Goal: Information Seeking & Learning: Learn about a topic

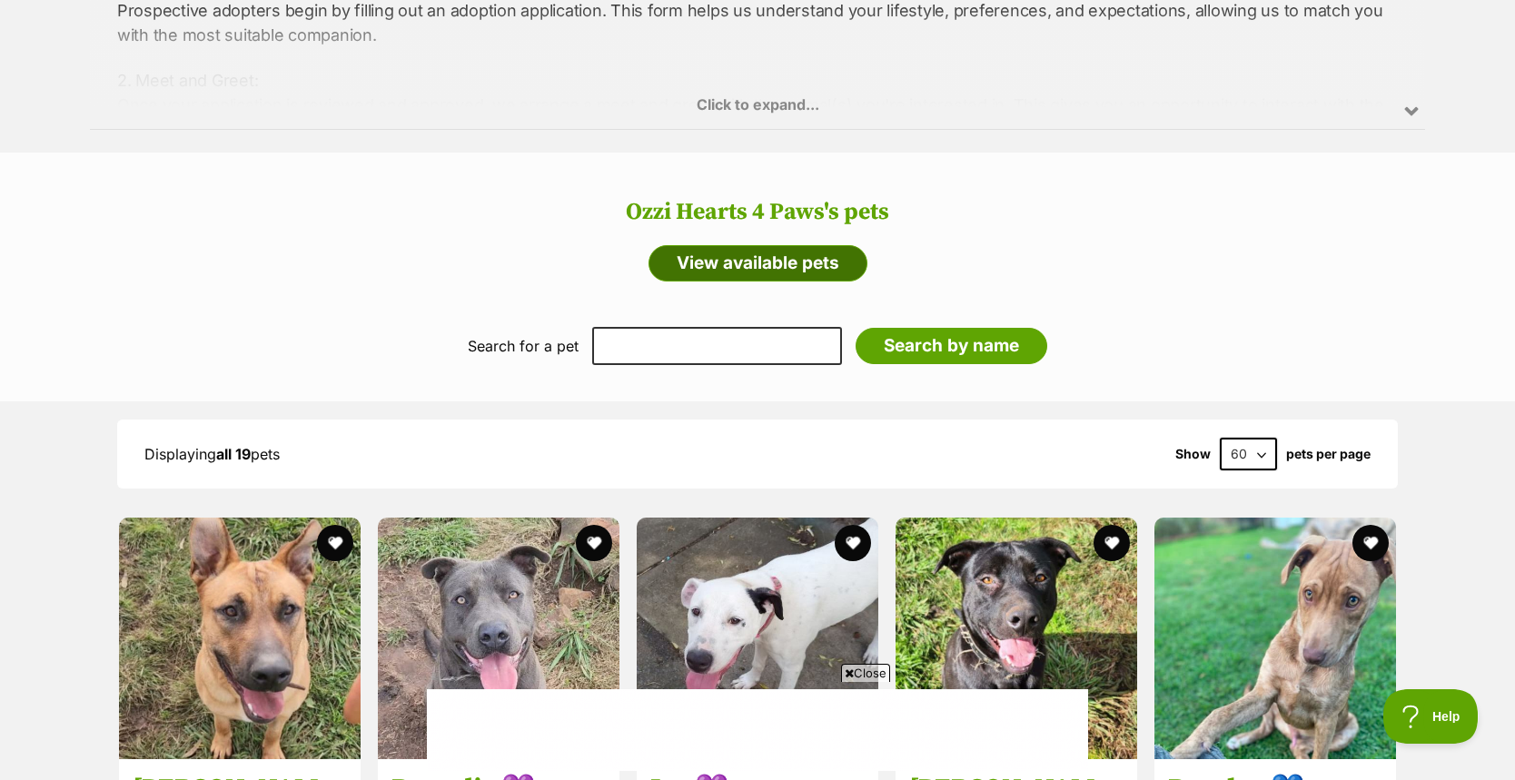
click at [775, 261] on link "View available pets" at bounding box center [757, 263] width 219 height 36
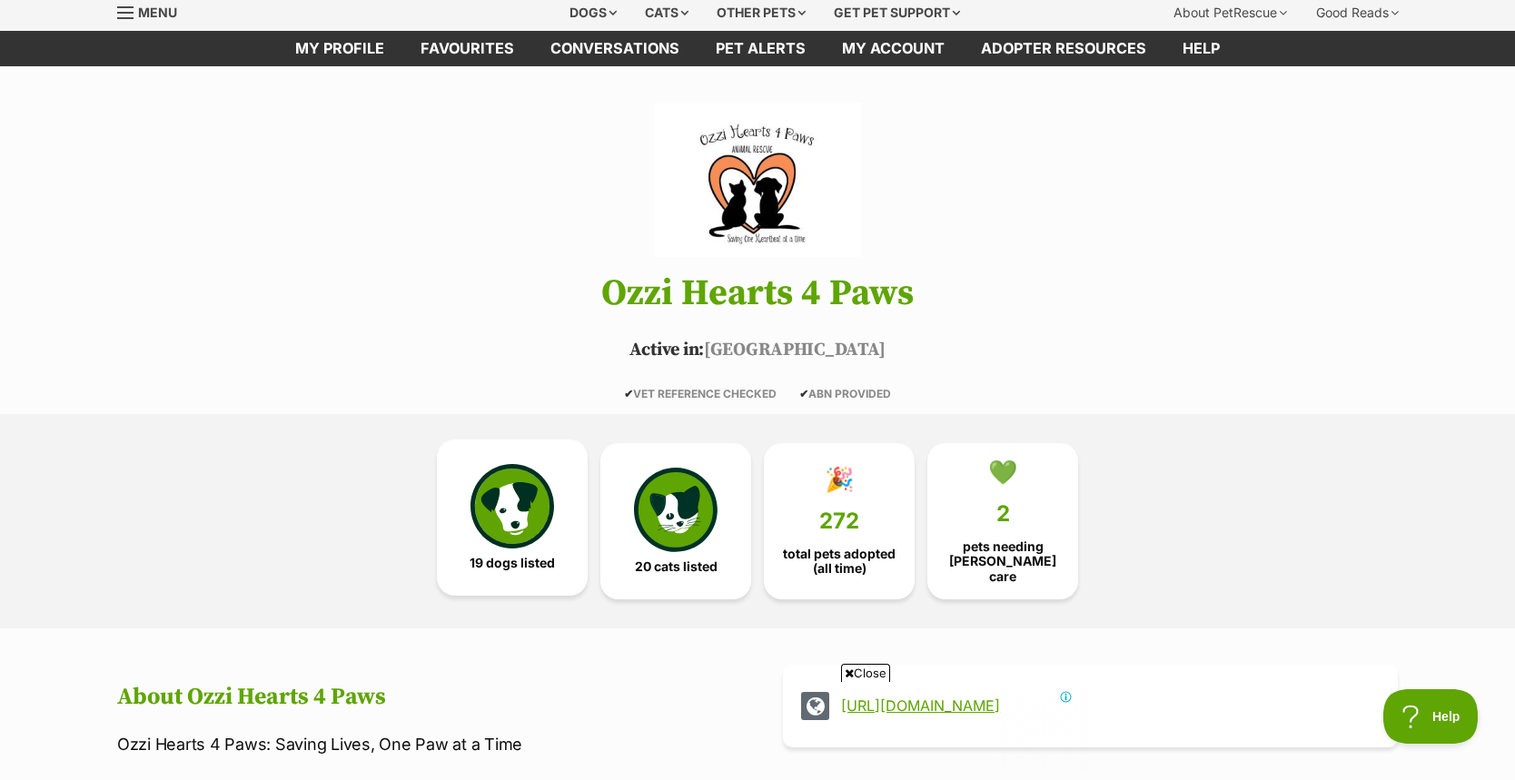
click at [536, 574] on link "19 dogs listed" at bounding box center [512, 518] width 151 height 156
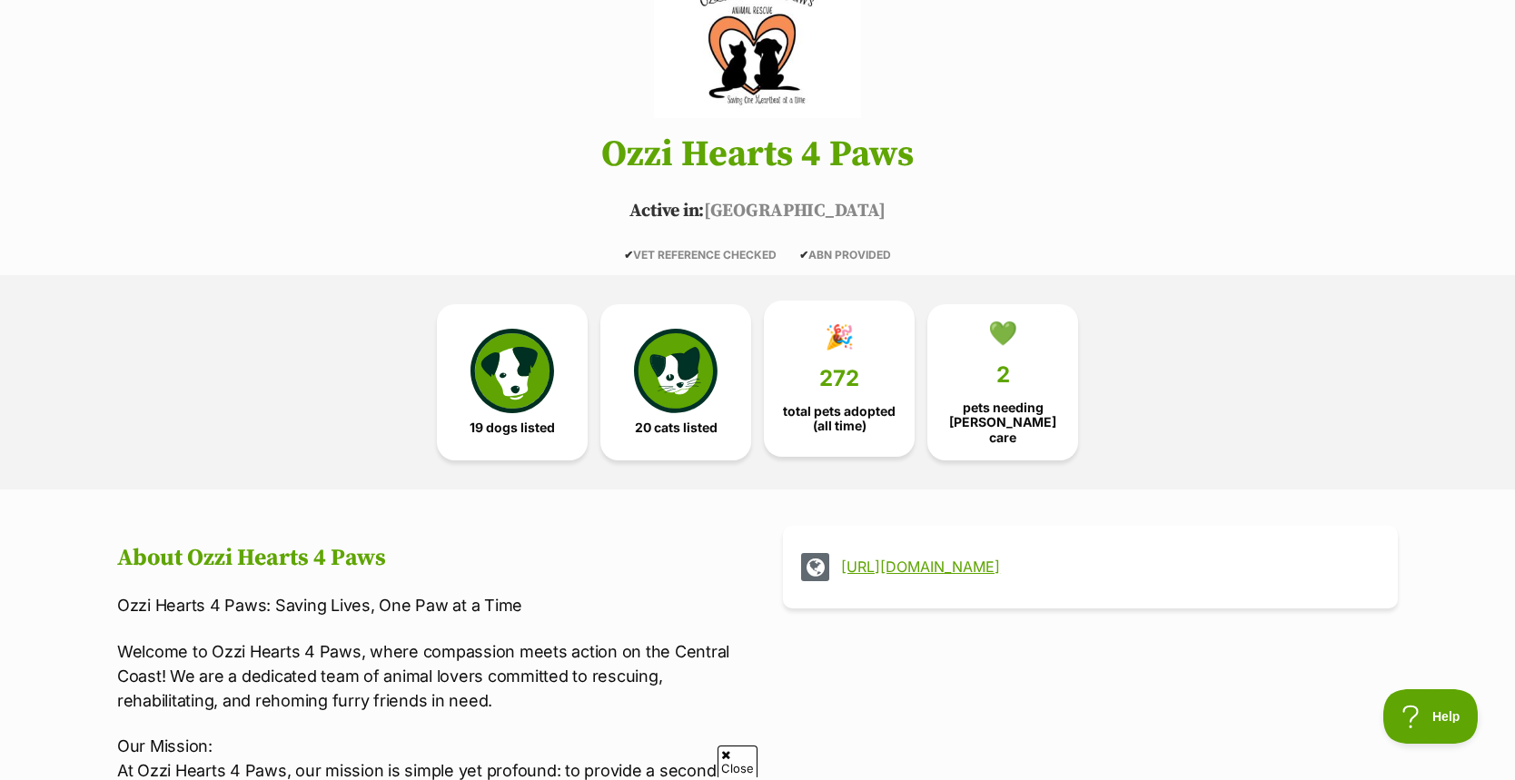
click at [790, 415] on span "total pets adopted (all time)" at bounding box center [839, 418] width 120 height 29
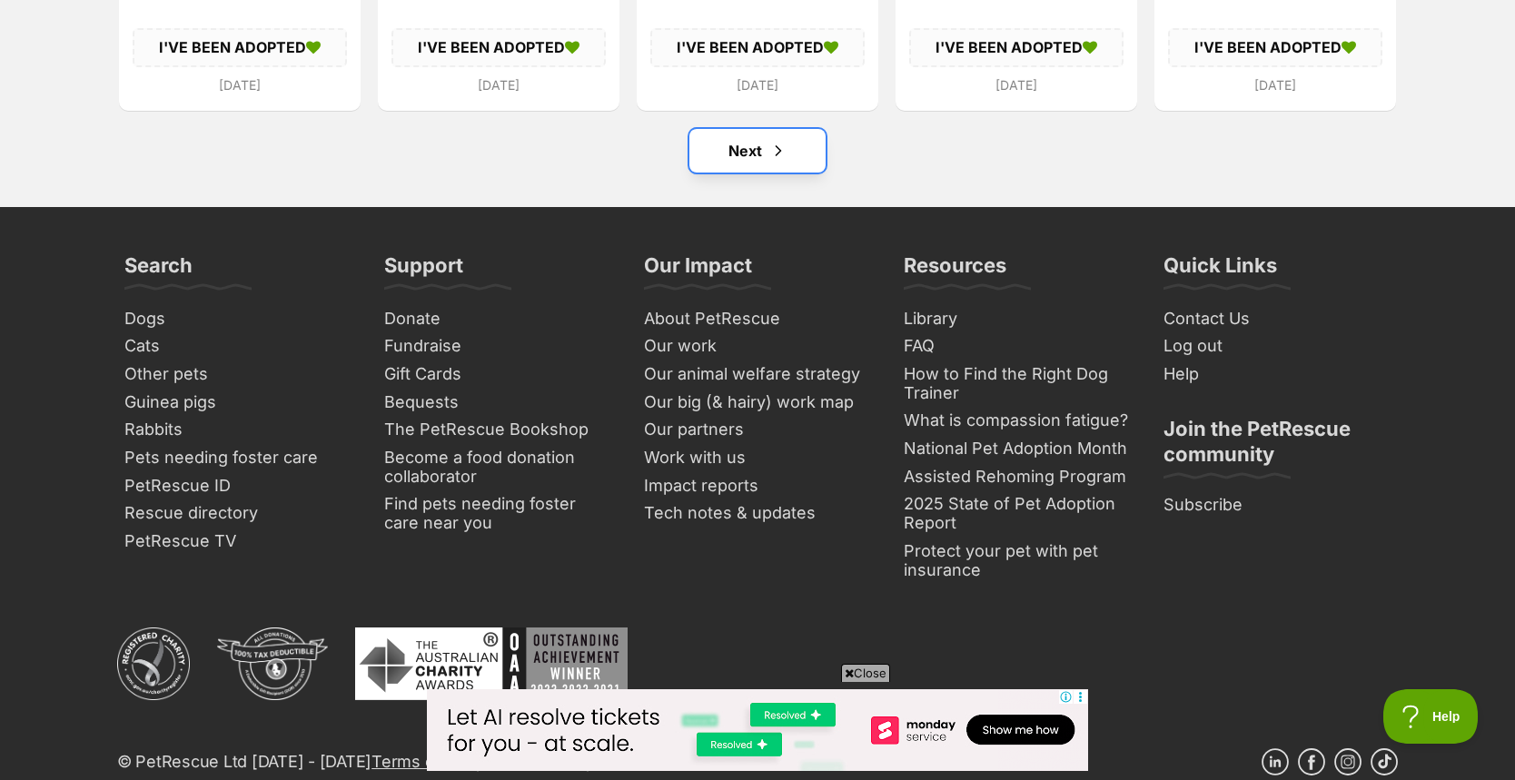
click at [761, 167] on link "Next" at bounding box center [757, 151] width 136 height 44
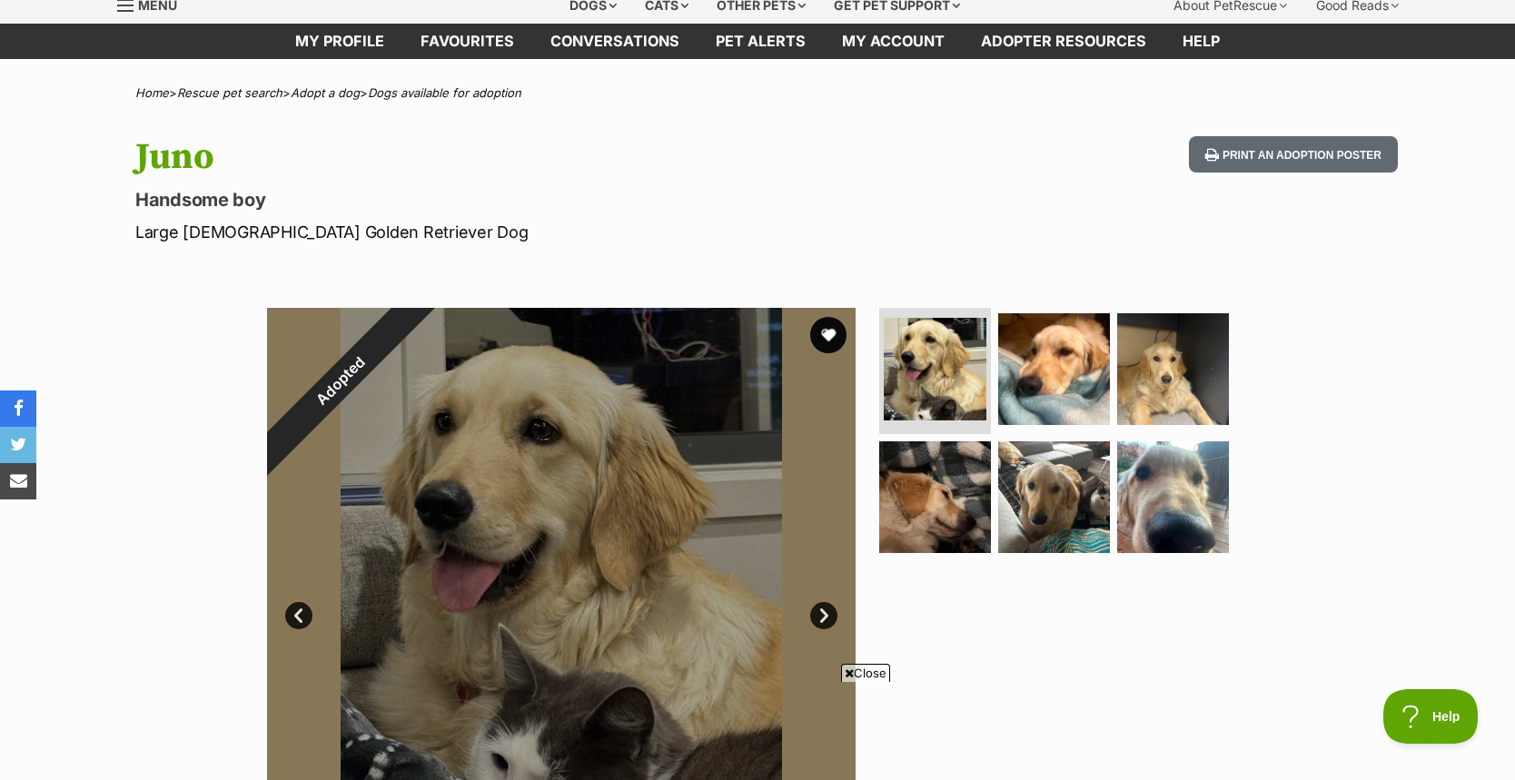
scroll to position [54, 0]
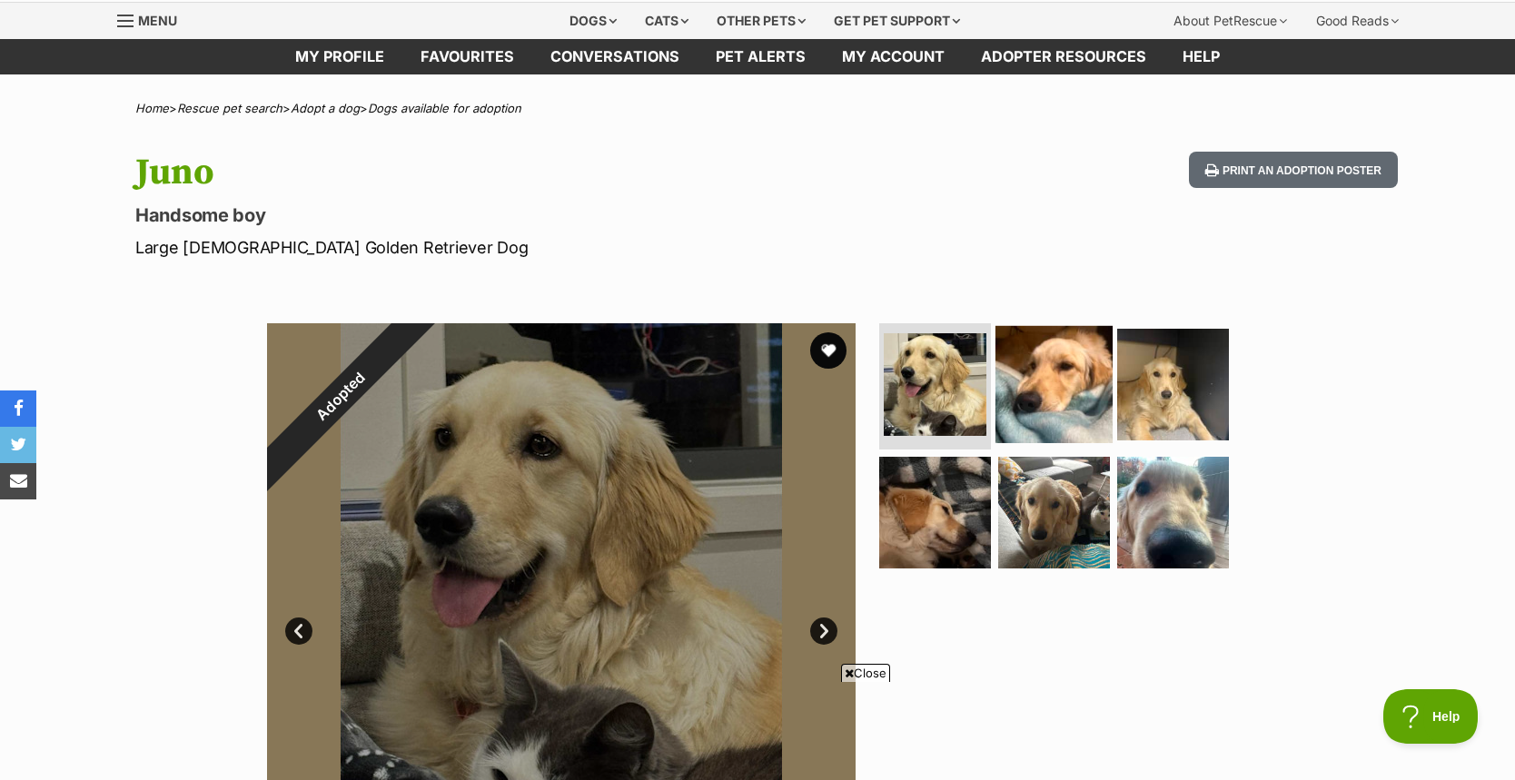
click at [1022, 365] on img at bounding box center [1053, 383] width 117 height 117
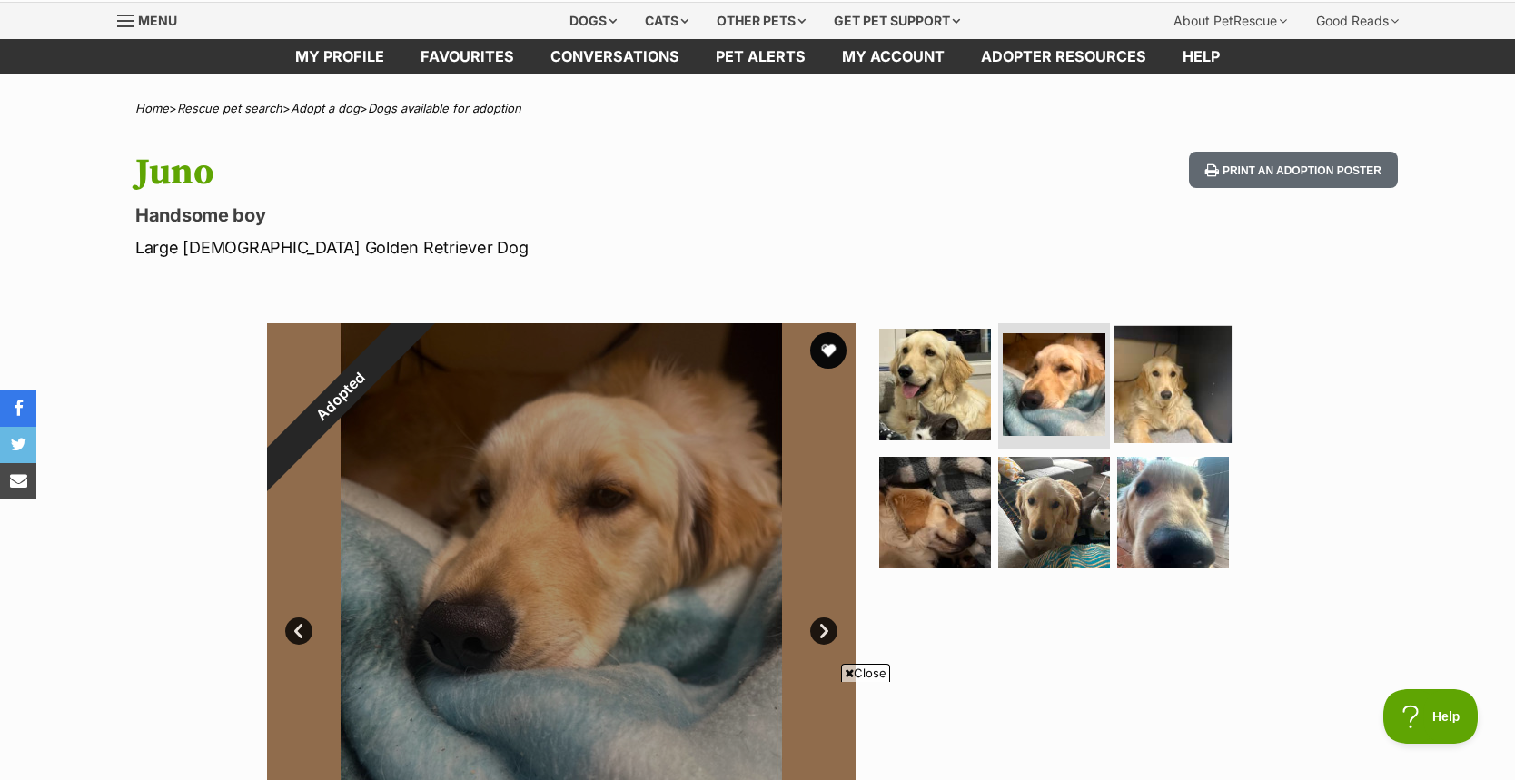
click at [1134, 366] on img at bounding box center [1172, 383] width 117 height 117
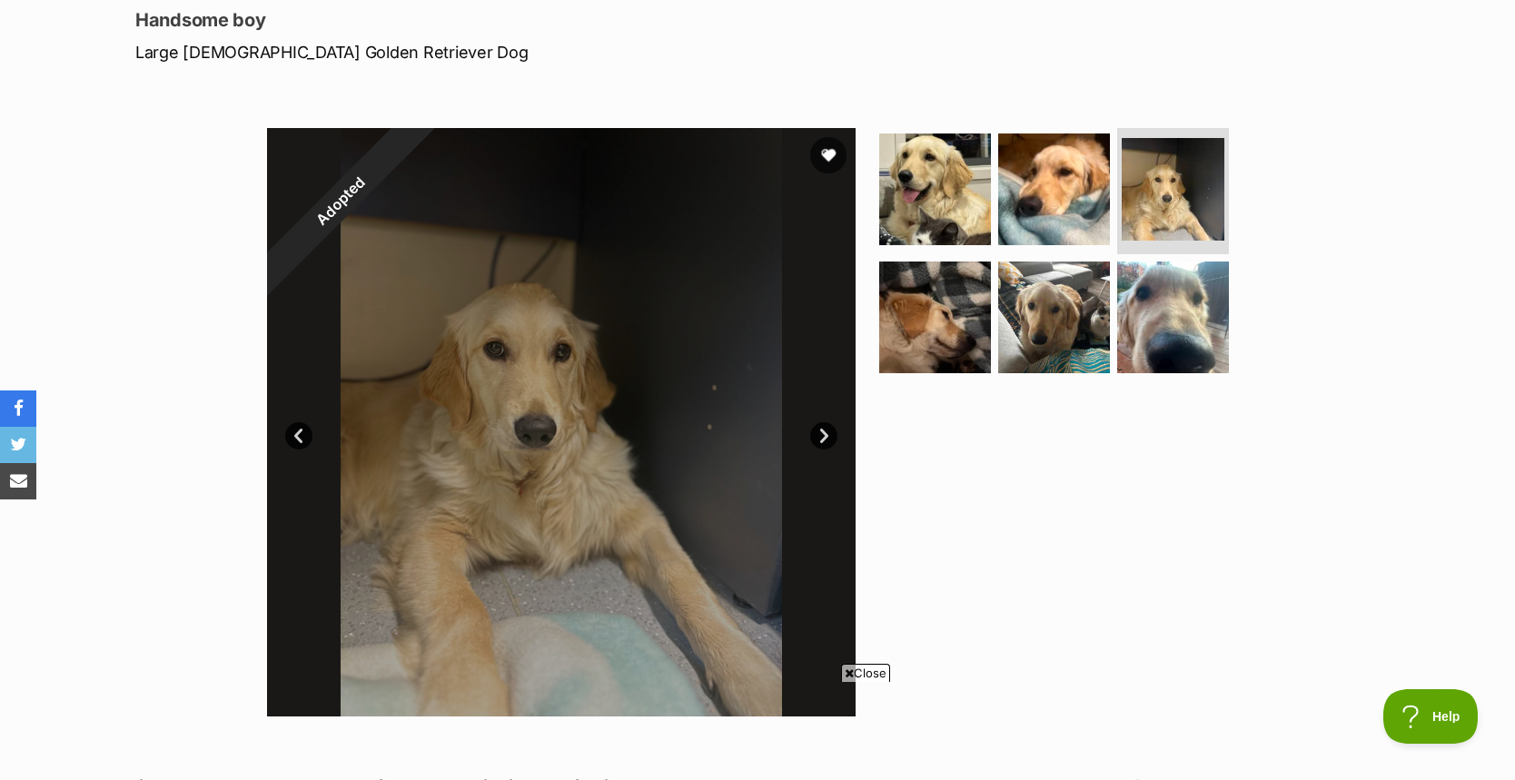
scroll to position [203, 0]
